Goal: Transaction & Acquisition: Purchase product/service

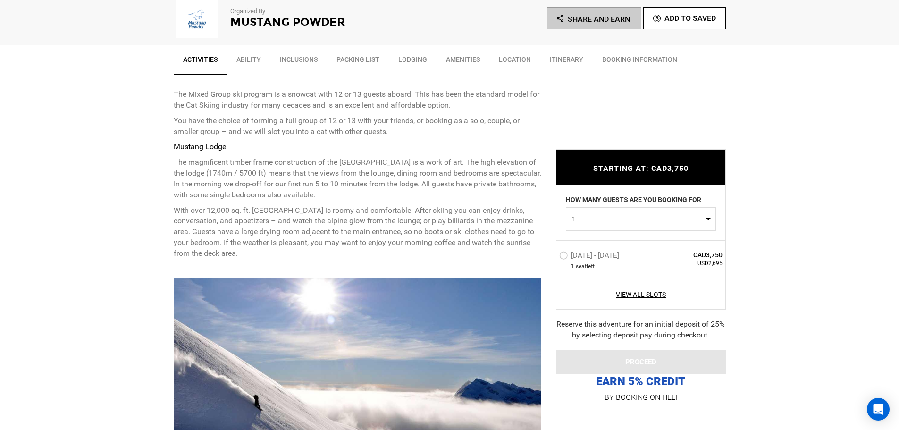
scroll to position [330, 0]
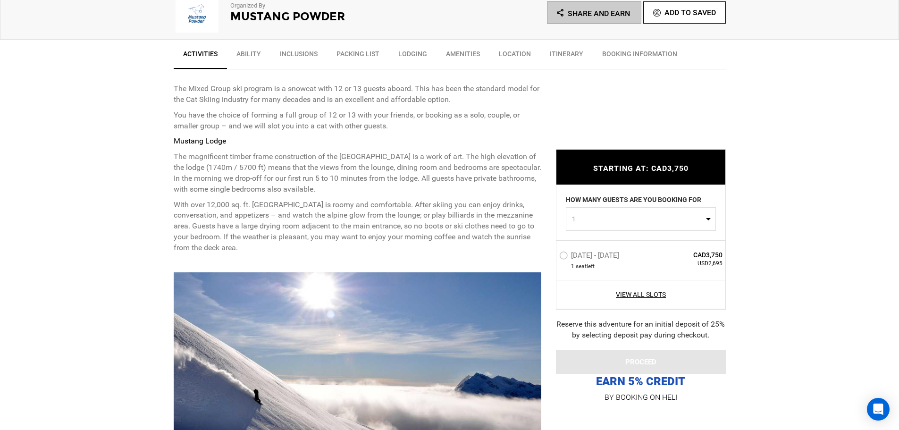
click at [566, 257] on label "[DATE] - [DATE]" at bounding box center [590, 256] width 62 height 11
click at [552, 257] on input "[DATE] - [DATE]" at bounding box center [552, 259] width 0 height 20
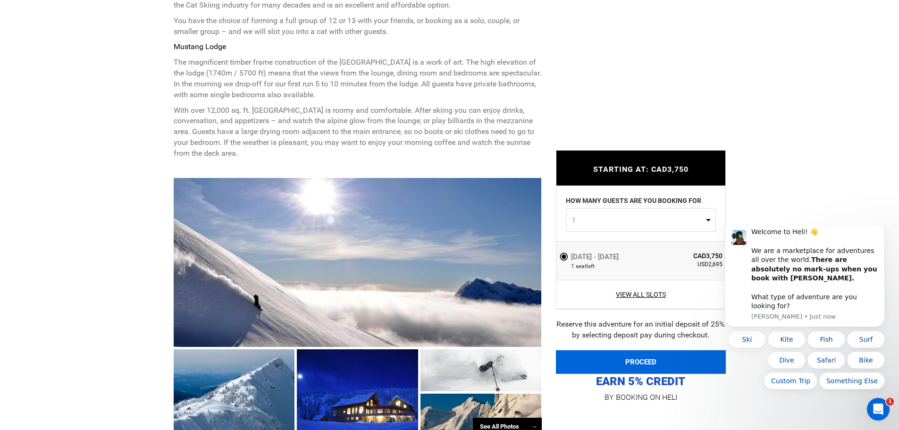
scroll to position [0, 0]
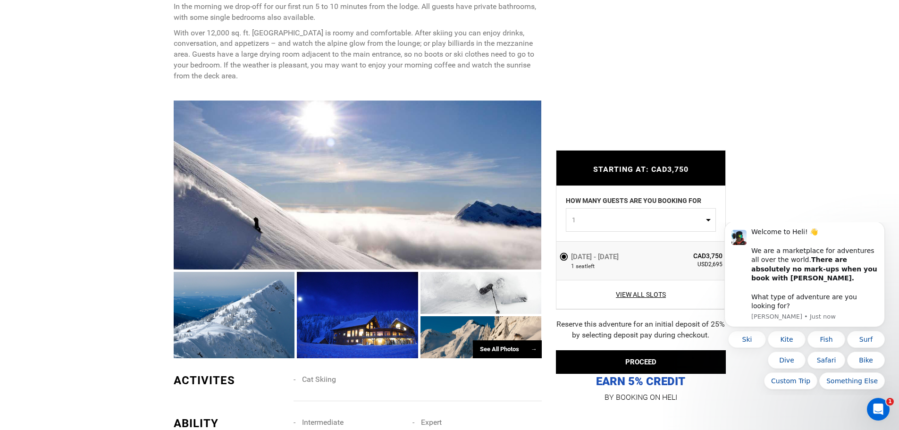
scroll to position [519, 0]
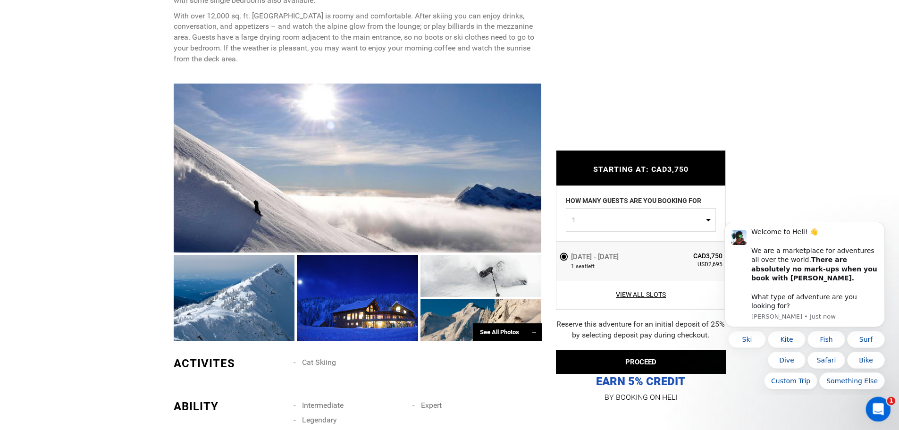
click at [878, 406] on icon "Open Intercom Messenger" at bounding box center [877, 408] width 16 height 16
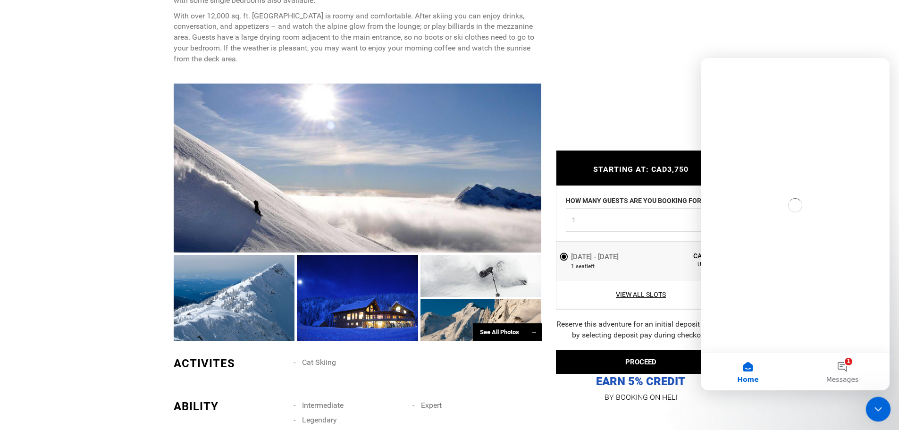
scroll to position [0, 0]
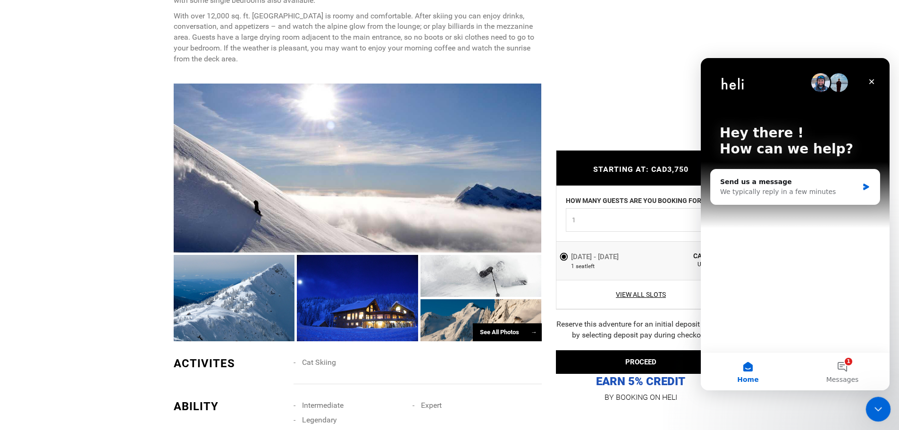
click at [879, 406] on icon "Close Intercom Messenger" at bounding box center [876, 408] width 7 height 4
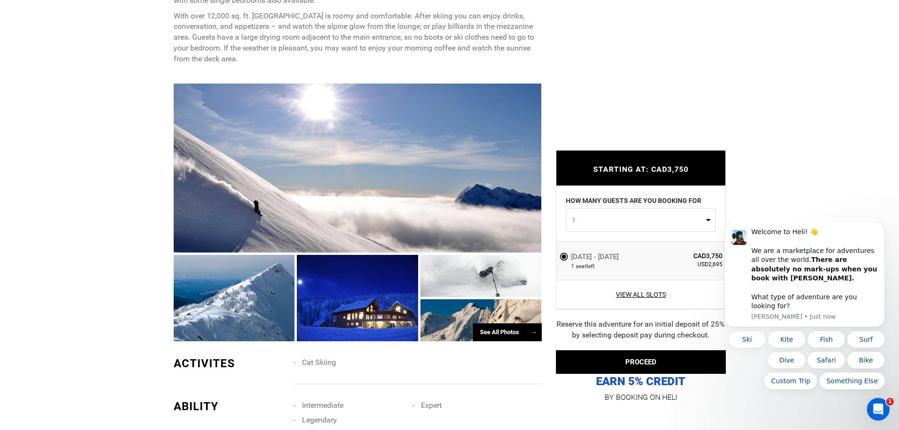
scroll to position [566, 0]
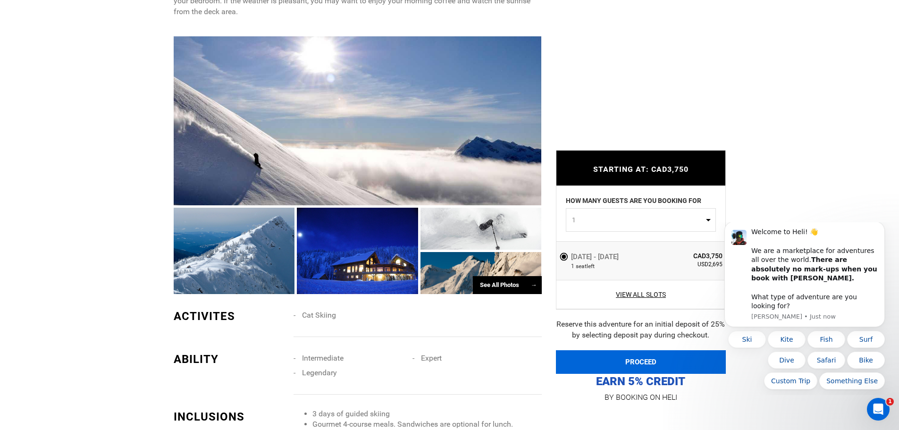
click at [641, 358] on button "PROCEED" at bounding box center [641, 362] width 170 height 24
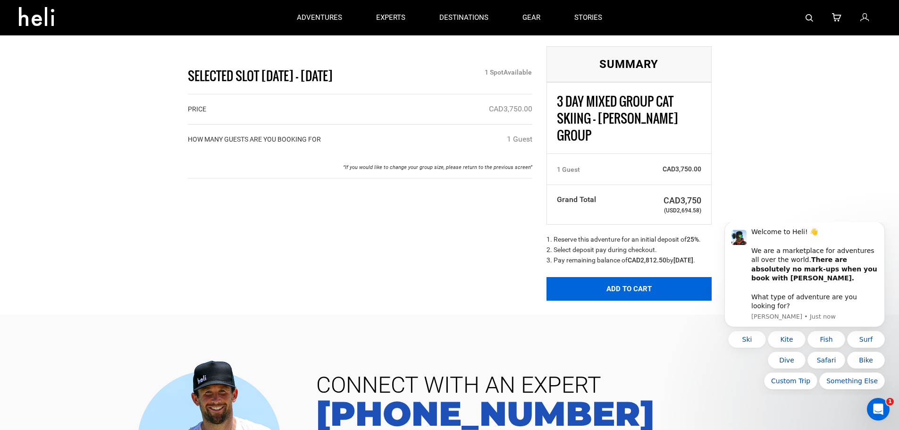
click at [632, 295] on button "Add to Cart" at bounding box center [628, 289] width 165 height 24
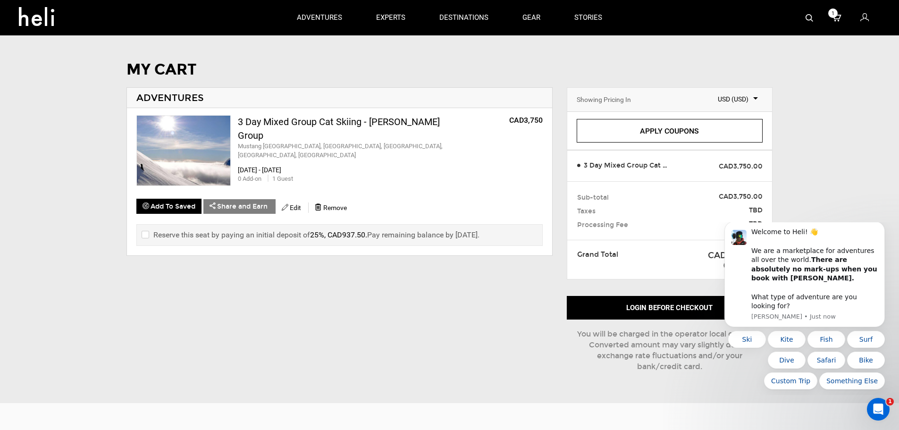
click at [147, 233] on input "checkbox" at bounding box center [145, 234] width 6 height 11
checkbox input "true"
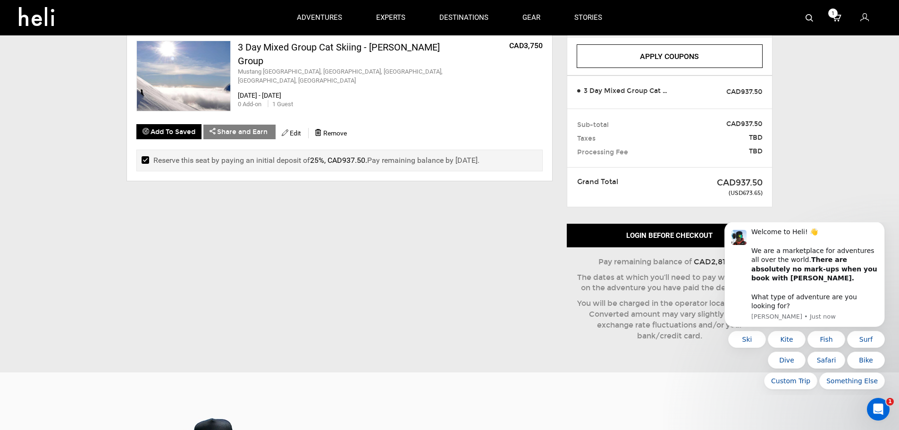
scroll to position [94, 0]
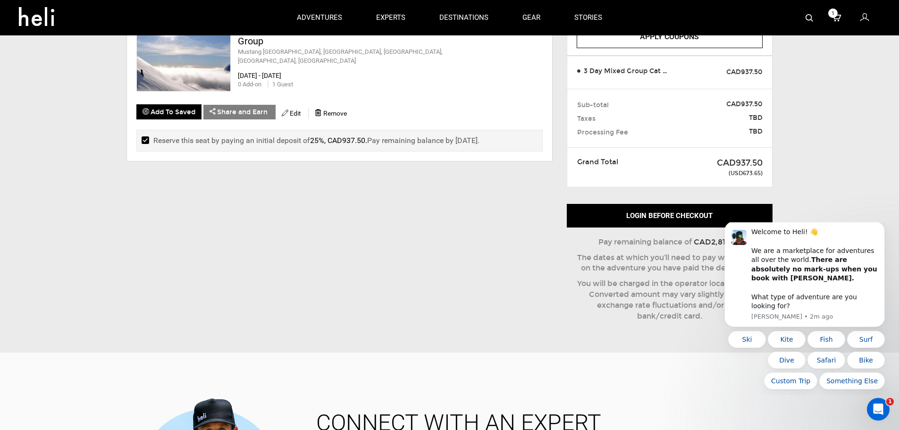
click at [801, 76] on div "MY CART ADVENTURES 3 Day Mixed Group Cat Skiing - [PERSON_NAME] Group Mustang […" at bounding box center [449, 152] width 899 height 371
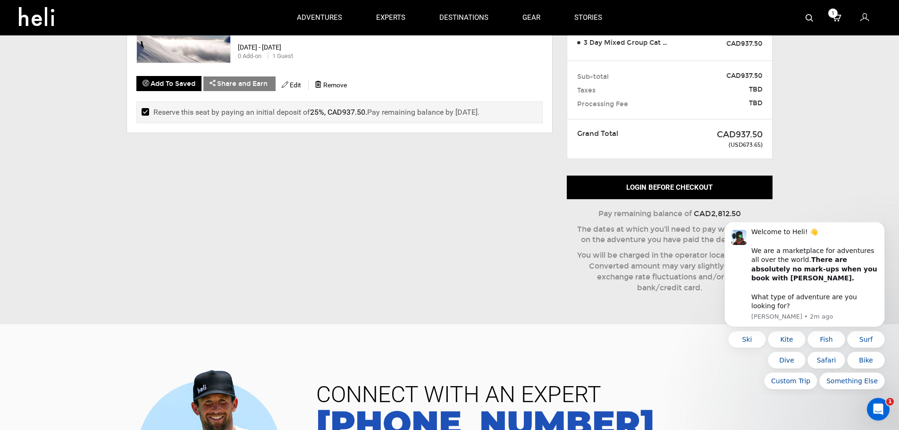
scroll to position [142, 0]
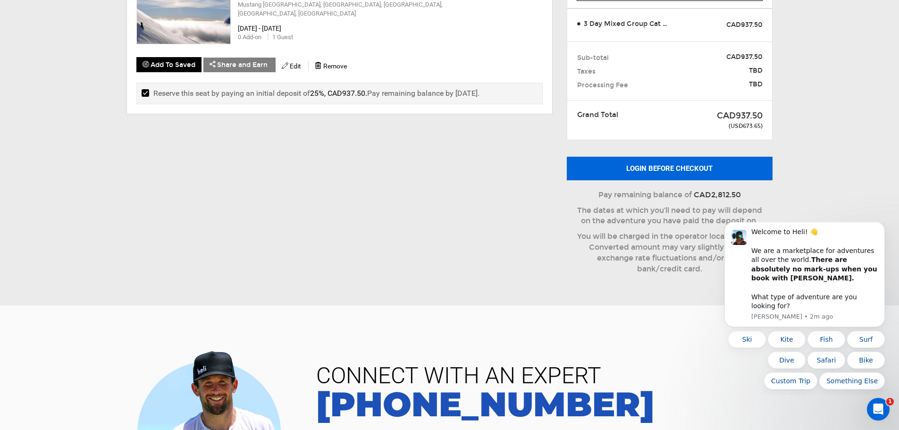
click at [664, 163] on button "Login before checkout" at bounding box center [669, 169] width 206 height 24
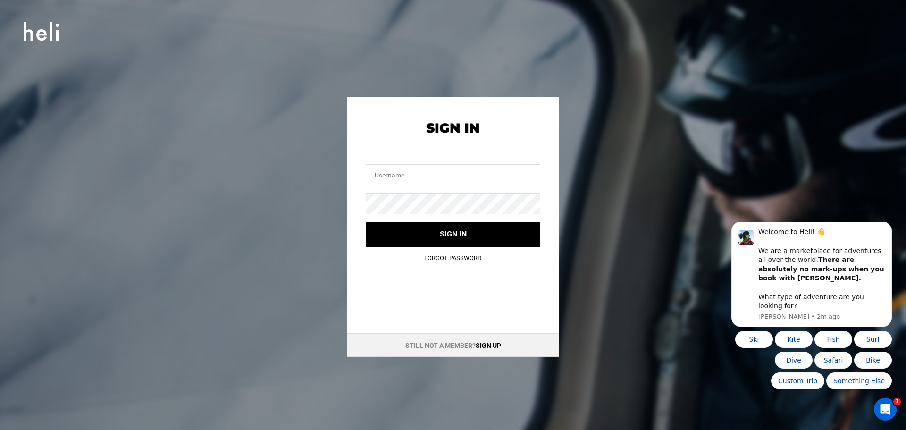
click at [490, 343] on link "Sign up" at bounding box center [487, 345] width 25 height 8
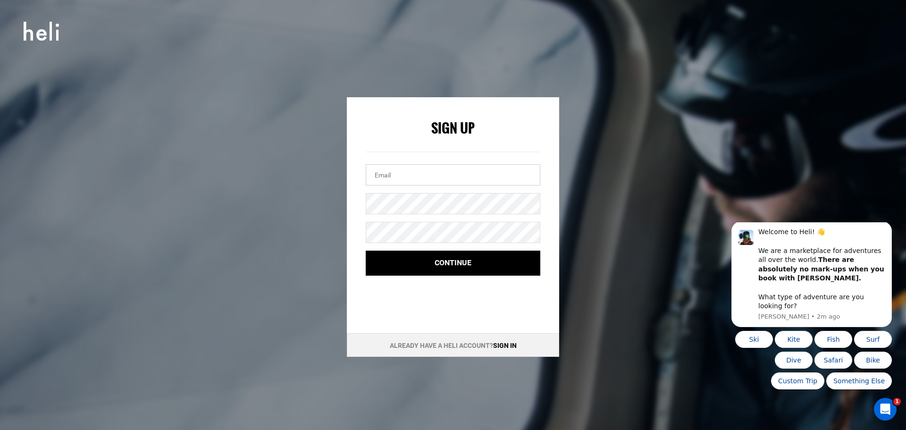
click at [431, 177] on input "email" at bounding box center [453, 174] width 175 height 21
type input "[PERSON_NAME][EMAIL_ADDRESS][DOMAIN_NAME]"
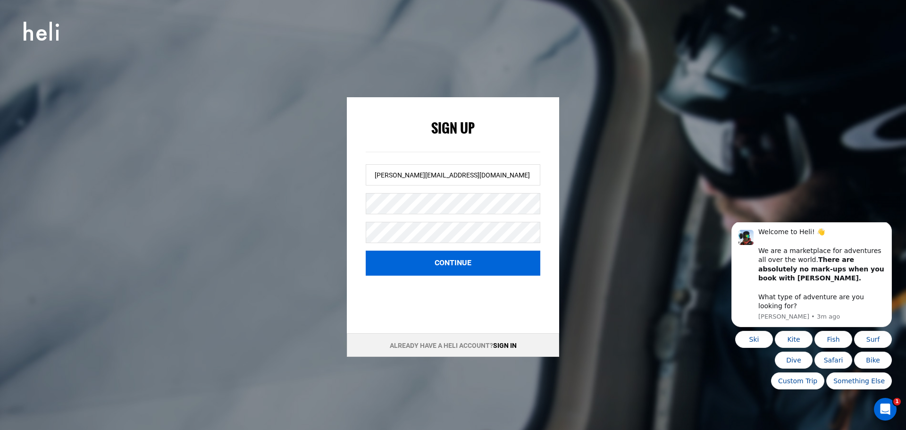
click at [456, 261] on button "Continue" at bounding box center [453, 262] width 175 height 25
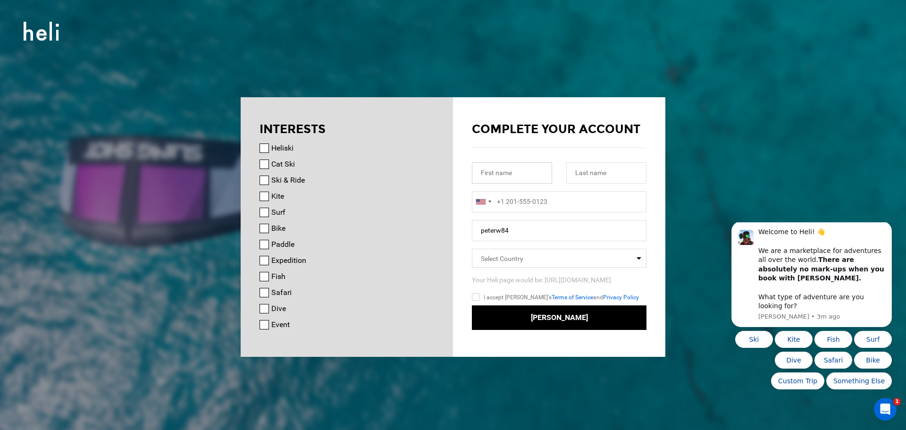
click at [525, 172] on input "text" at bounding box center [512, 172] width 80 height 21
type input "[PERSON_NAME]"
click at [595, 202] on input "+1" at bounding box center [559, 201] width 175 height 21
type input "+"
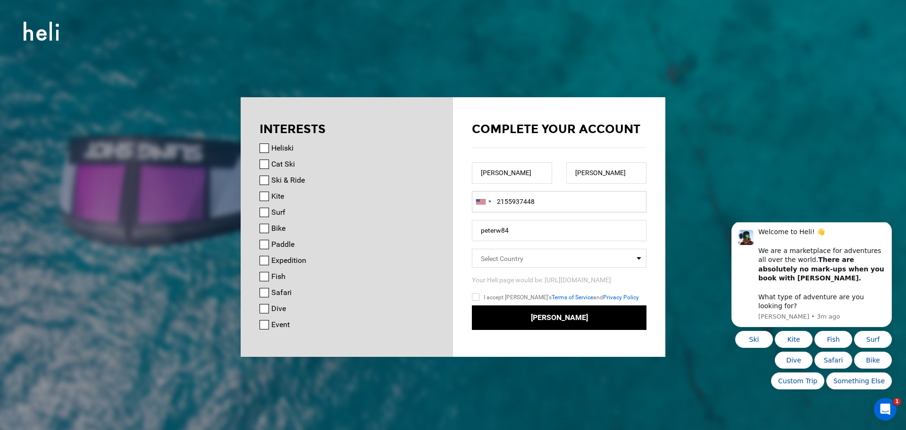
type input "2155937448"
click at [571, 233] on input "peterw84" at bounding box center [559, 230] width 175 height 21
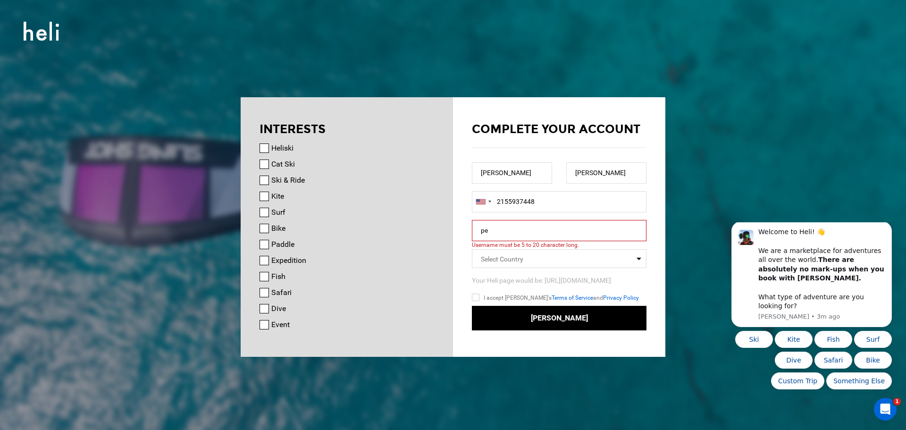
type input "p"
type input "P"
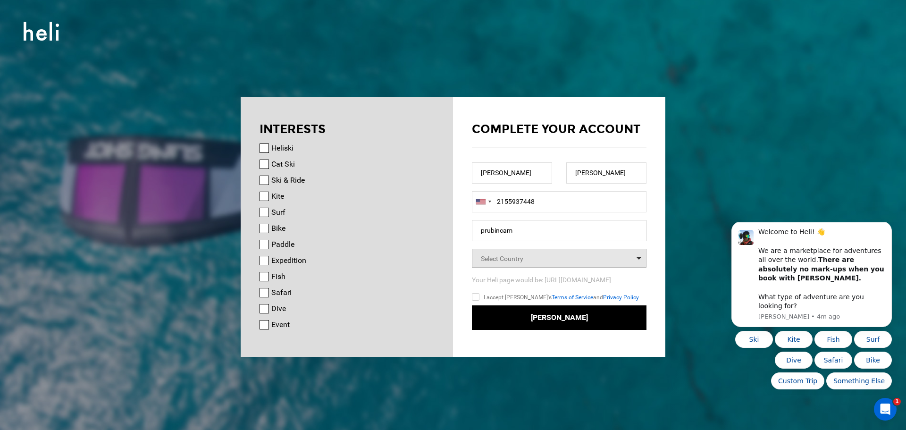
type input "prubincam"
click at [549, 259] on span "Select Country" at bounding box center [559, 258] width 175 height 19
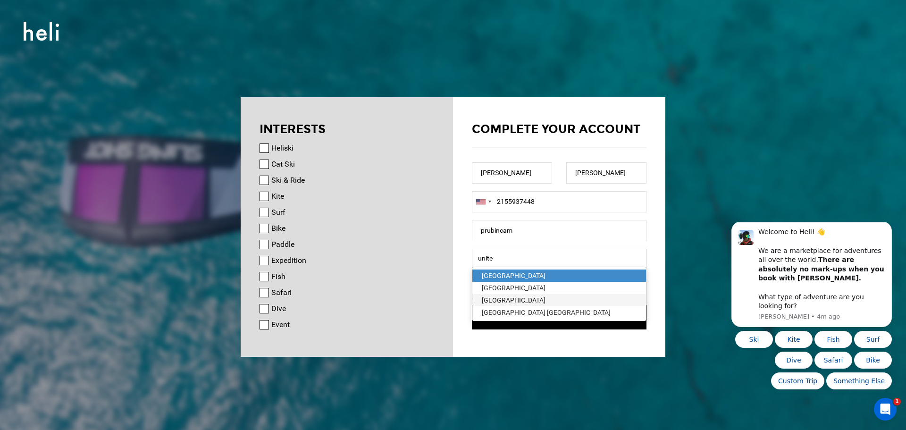
type input "unite"
click at [513, 300] on div "[GEOGRAPHIC_DATA]" at bounding box center [559, 299] width 155 height 9
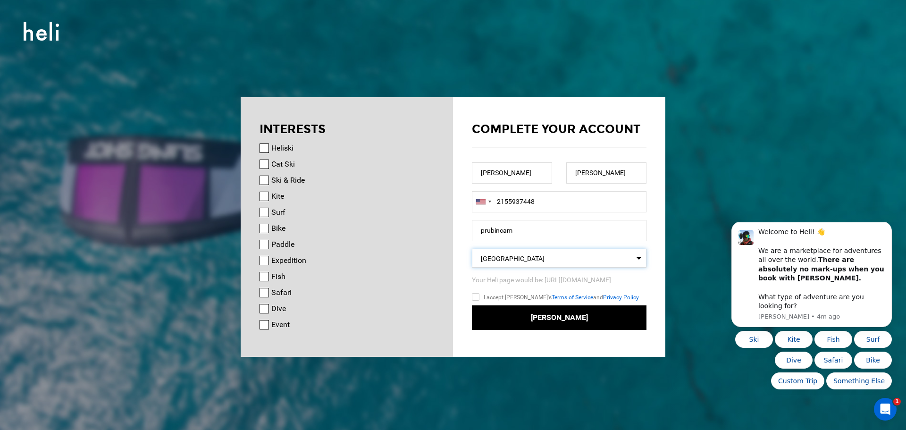
click at [476, 296] on input "I accept Heli's Terms of Service and Privacy Policy" at bounding box center [489, 298] width 35 height 14
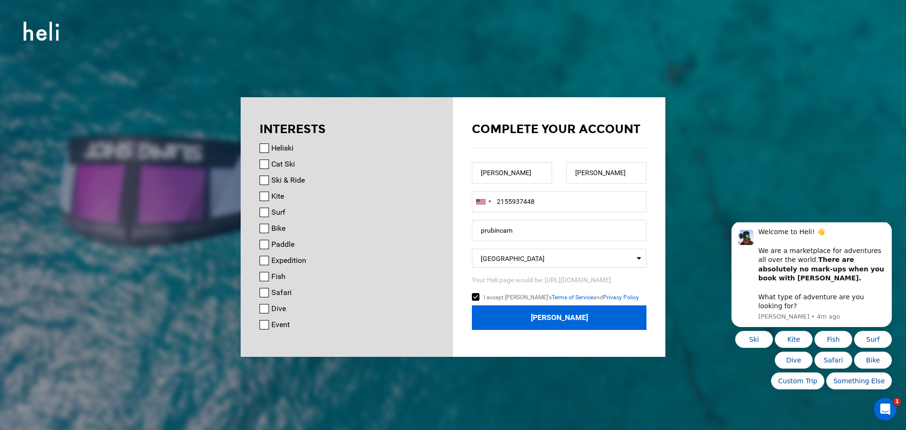
click at [588, 313] on button "Join Heli" at bounding box center [559, 317] width 175 height 25
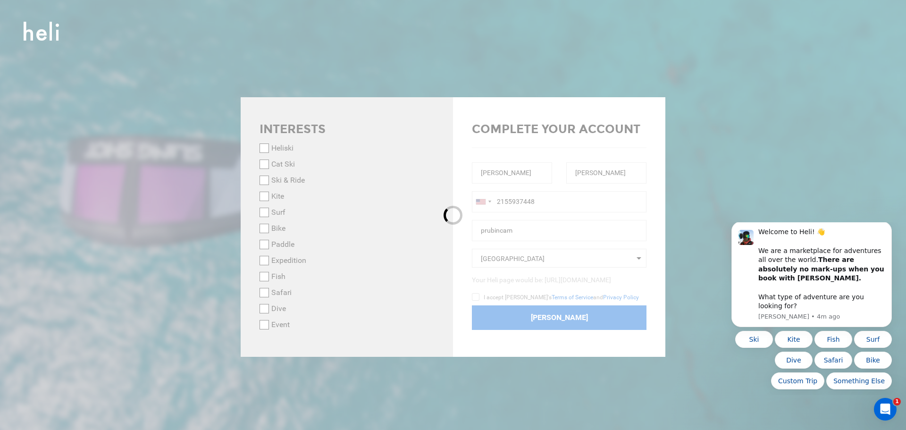
checkbox input "false"
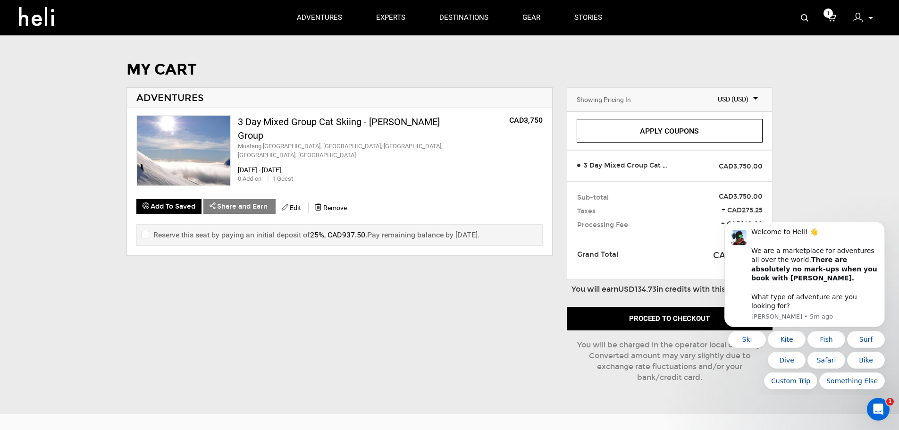
click at [845, 99] on div "MY CART ADVENTURES 3 Day Mixed Group Cat Skiing - [PERSON_NAME] Group Mustang […" at bounding box center [449, 230] width 899 height 338
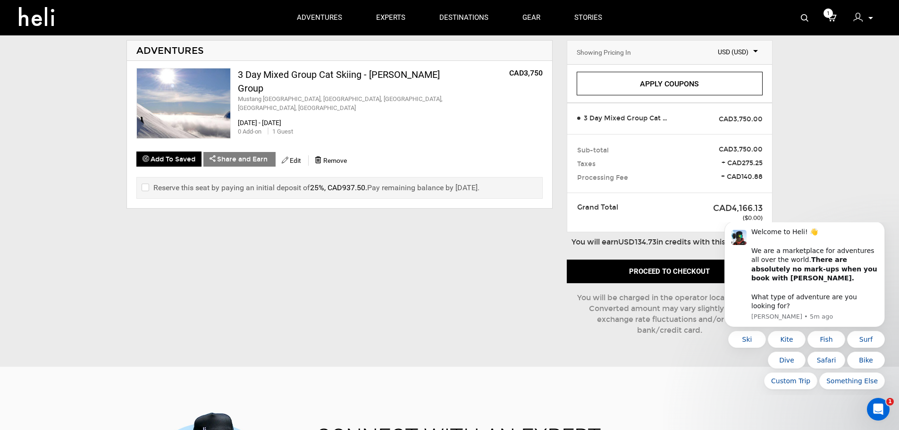
click at [146, 186] on input "checkbox" at bounding box center [145, 187] width 6 height 11
checkbox input "true"
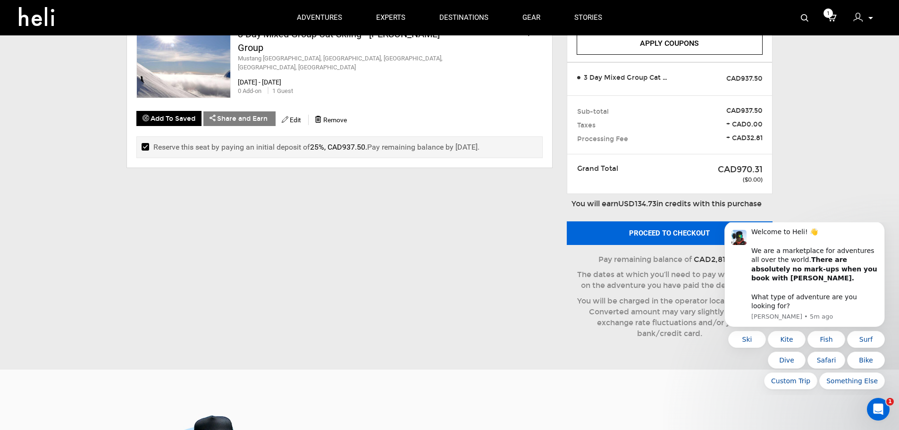
scroll to position [94, 0]
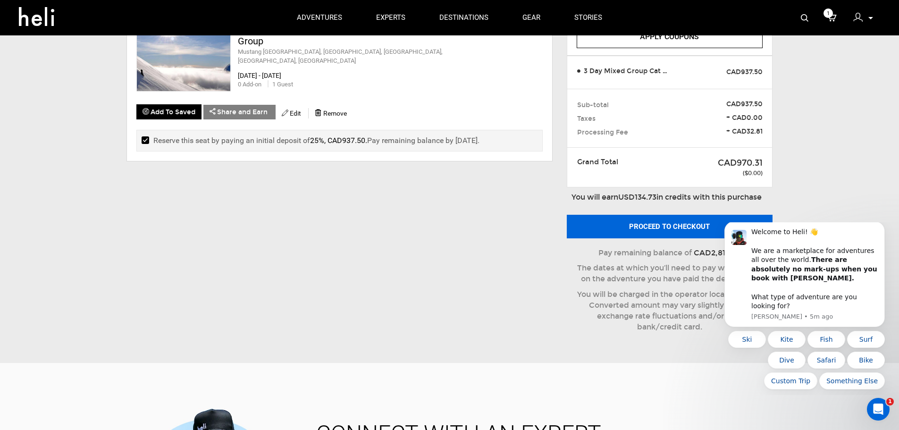
click at [673, 227] on button "Proceed to checkout" at bounding box center [669, 227] width 206 height 24
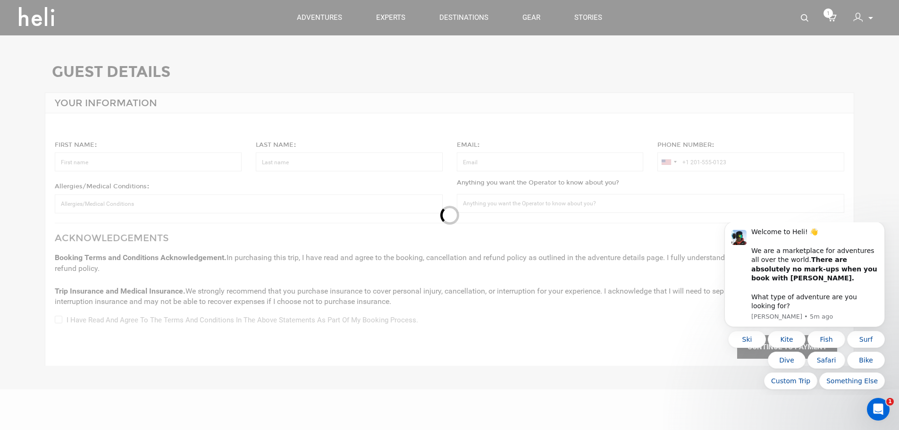
type input "[PERSON_NAME]"
type input "[PERSON_NAME][EMAIL_ADDRESS][DOMAIN_NAME]"
type input "[PHONE_NUMBER]"
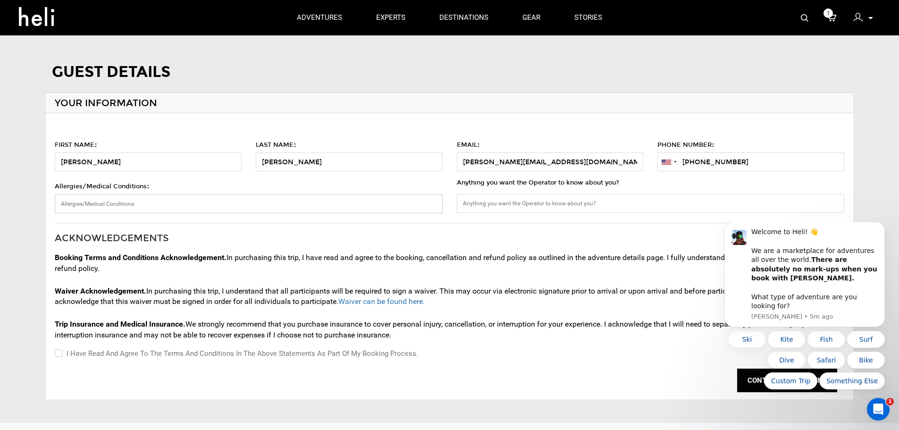
click at [223, 207] on input "Allergies/Medical Conditions :" at bounding box center [248, 203] width 387 height 19
type input "none"
click at [594, 205] on input "Anything you want the Operator to know about you?" at bounding box center [650, 203] width 387 height 19
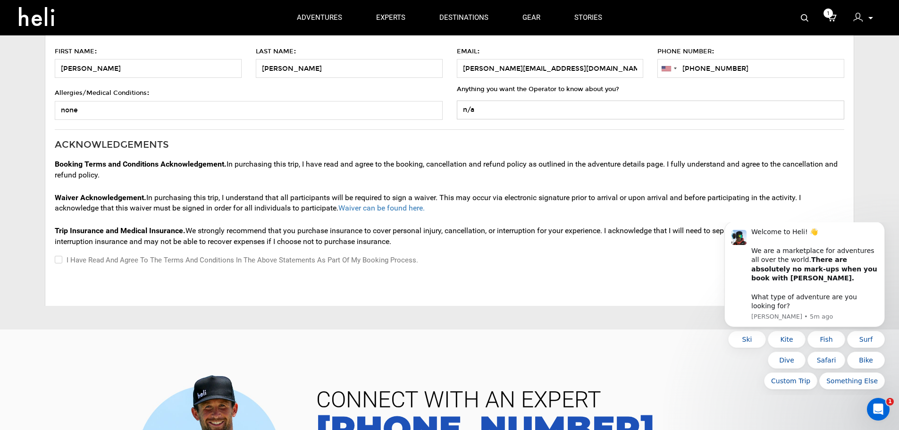
scroll to position [94, 0]
type input "n/a"
click at [58, 262] on input "I have read and agree to the terms and conditions in the above statements as pa…" at bounding box center [58, 258] width 6 height 11
checkbox input "true"
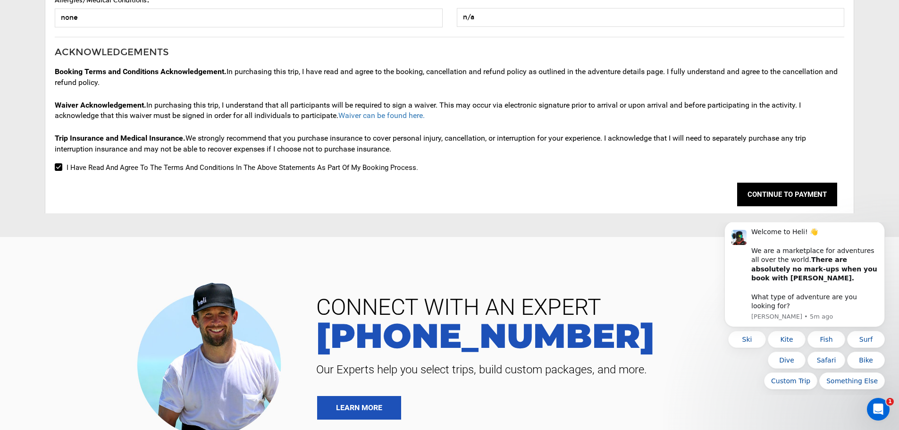
scroll to position [189, 0]
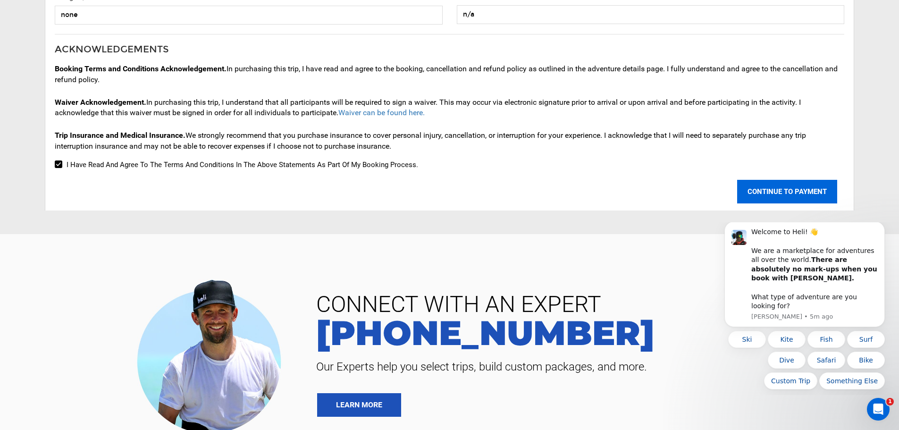
click at [799, 188] on button "CONTINUE TO PAYMENT" at bounding box center [787, 192] width 100 height 24
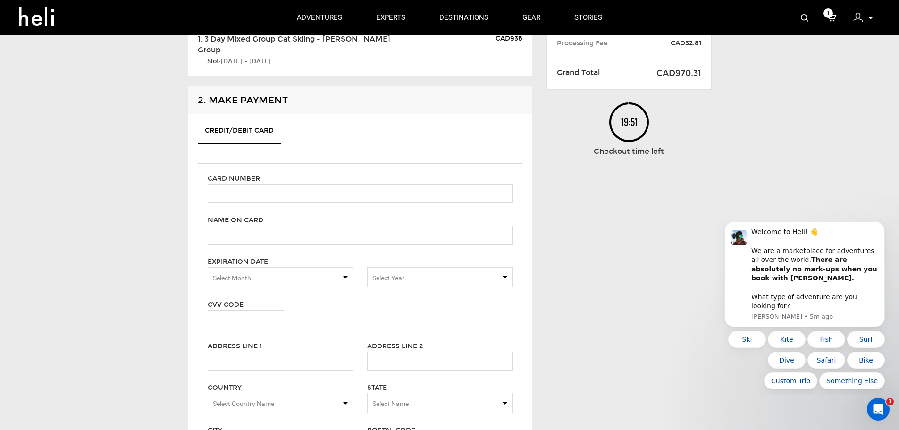
scroll to position [94, 0]
click at [295, 195] on input "text" at bounding box center [360, 192] width 305 height 19
click at [328, 193] on input "text" at bounding box center [360, 192] width 305 height 19
type input "[CREDIT_CARD_NUMBER]"
type input "[PERSON_NAME]"
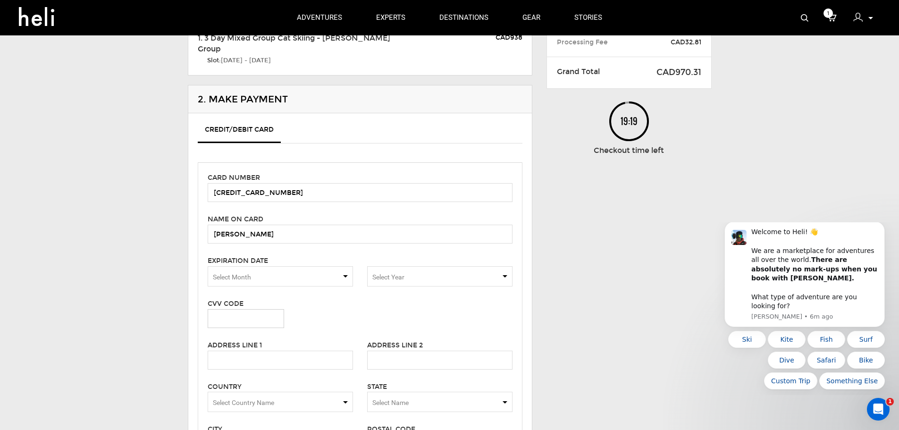
type input "5799"
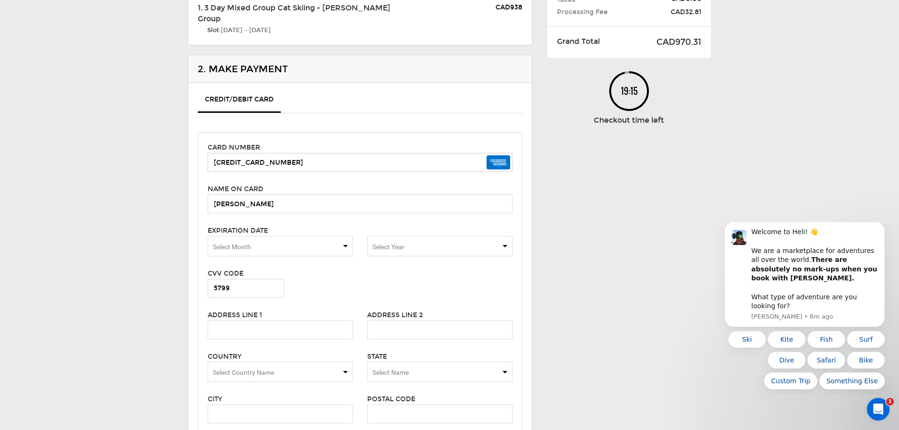
scroll to position [142, 0]
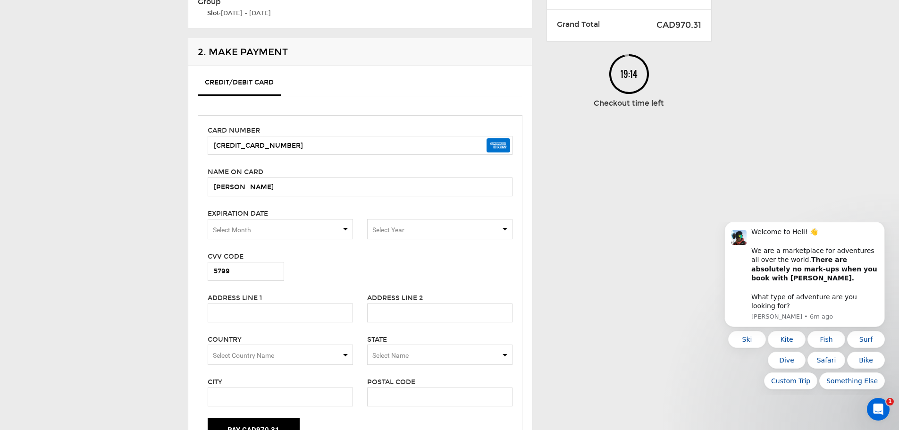
click at [277, 225] on span "Select Month" at bounding box center [280, 229] width 145 height 20
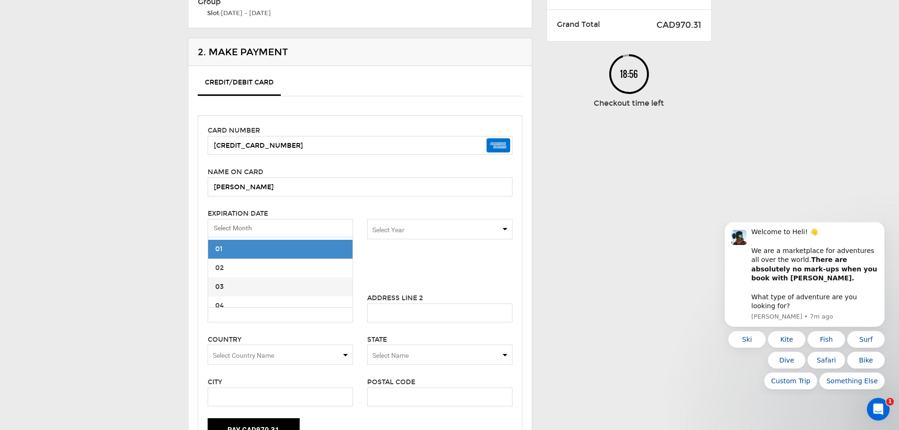
click at [218, 283] on span "03" at bounding box center [219, 287] width 8 height 8
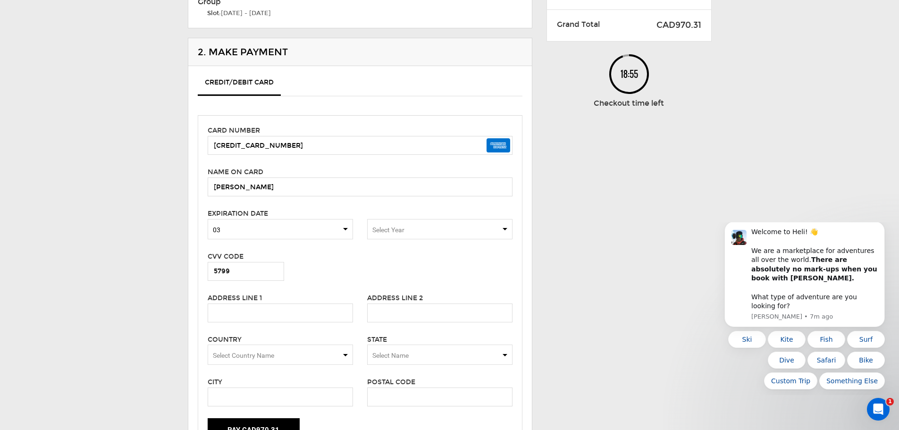
click at [422, 230] on span "Select Year" at bounding box center [439, 229] width 145 height 20
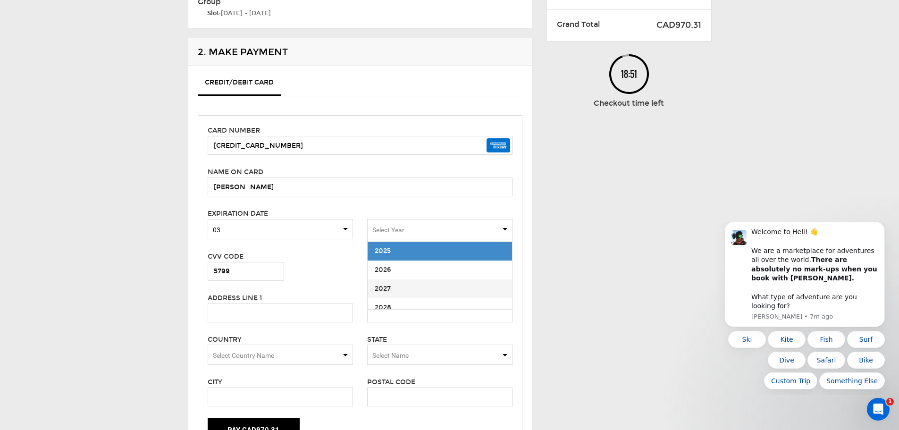
click at [392, 285] on span "2027" at bounding box center [439, 288] width 144 height 19
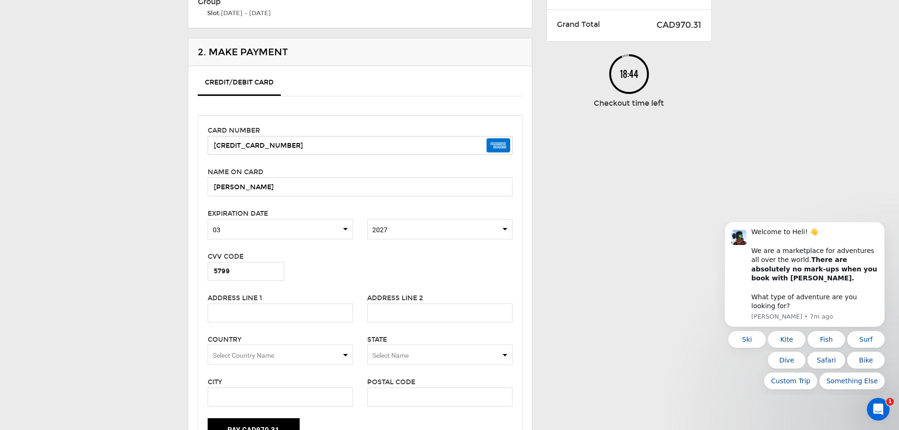
click at [347, 143] on input "[CREDIT_CARD_NUMBER]" at bounding box center [360, 145] width 305 height 19
click at [308, 149] on input "[CREDIT_CARD_NUMBER]" at bounding box center [360, 145] width 305 height 19
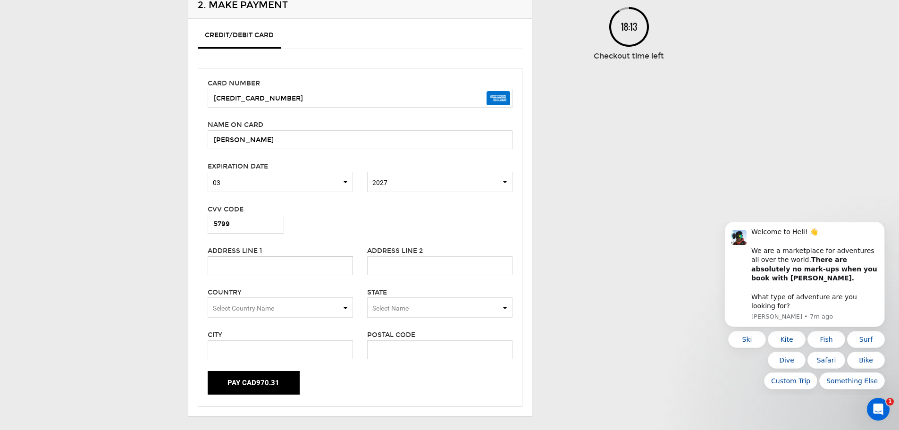
click at [309, 269] on input "text" at bounding box center [280, 265] width 145 height 19
type input "[STREET_ADDRESS]"
click at [306, 310] on span "Select Country Name" at bounding box center [280, 307] width 145 height 20
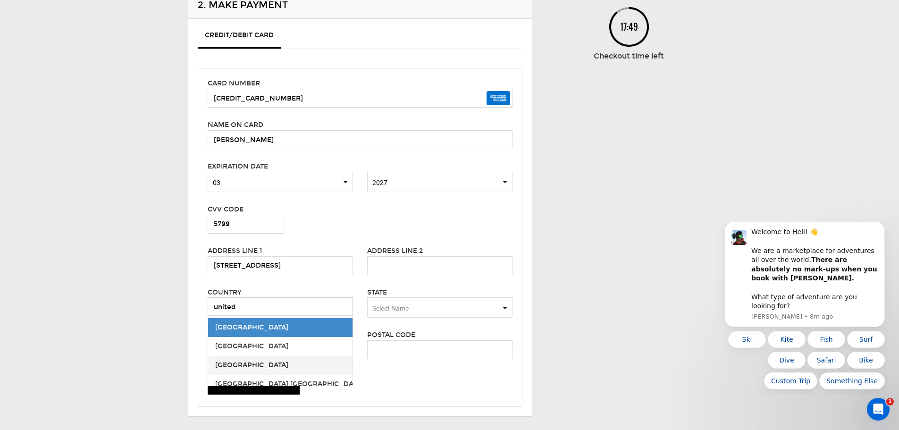
type input "united"
click at [245, 364] on span "[GEOGRAPHIC_DATA]" at bounding box center [251, 365] width 73 height 8
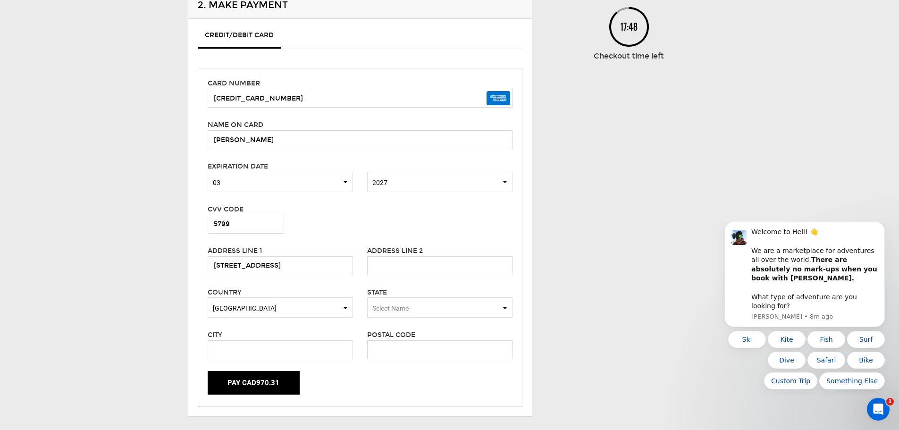
click at [420, 305] on span "Select Name" at bounding box center [439, 307] width 145 height 20
click at [410, 334] on div "[US_STATE]" at bounding box center [440, 336] width 130 height 9
click at [306, 345] on input "text" at bounding box center [280, 349] width 145 height 19
type input "Wyndmoor"
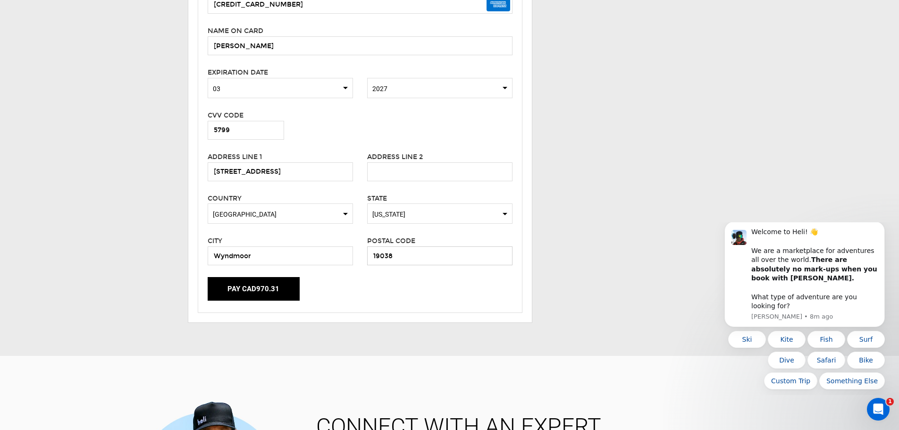
scroll to position [283, 0]
type input "19038"
click at [254, 290] on button "Pay CAD970.31" at bounding box center [254, 288] width 92 height 24
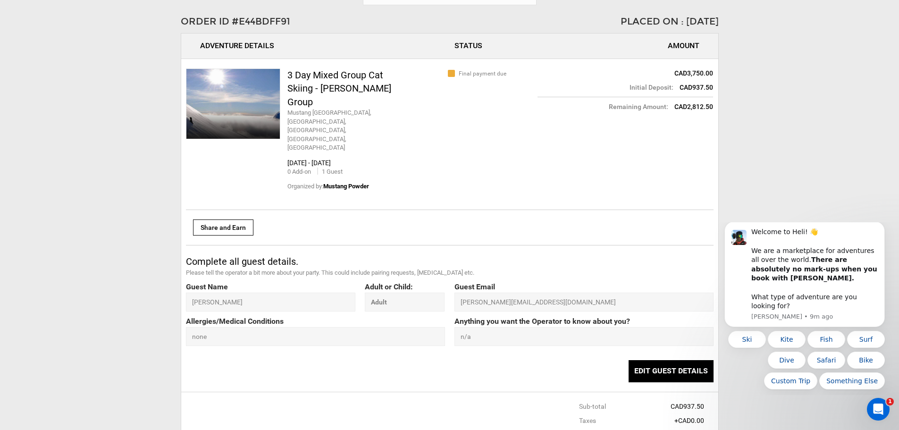
scroll to position [519, 0]
